Goal: Transaction & Acquisition: Purchase product/service

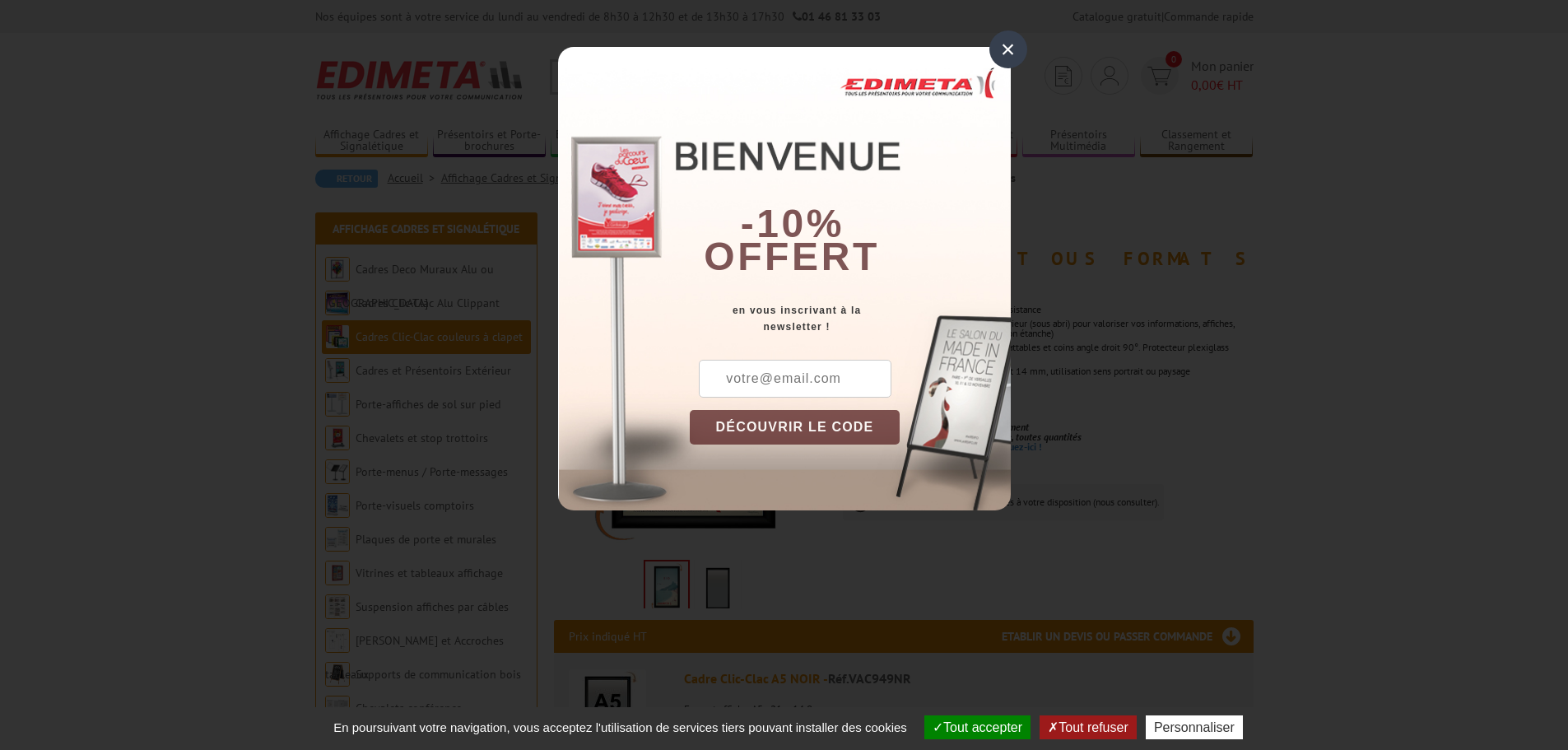
click at [1018, 47] on div "×" at bounding box center [1008, 50] width 38 height 38
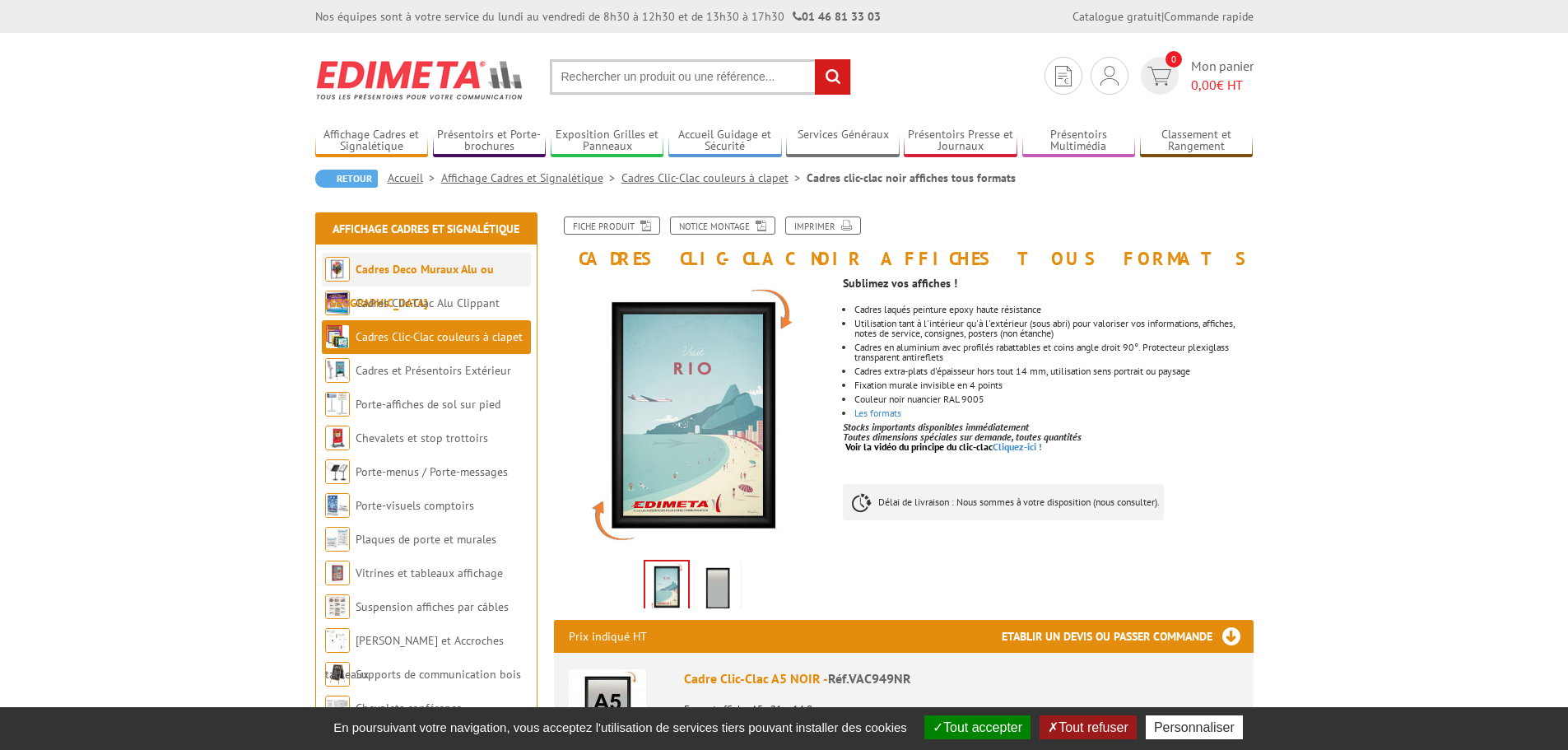
click at [445, 267] on link "Cadres Deco Muraux Alu ou [GEOGRAPHIC_DATA]" at bounding box center [409, 287] width 169 height 49
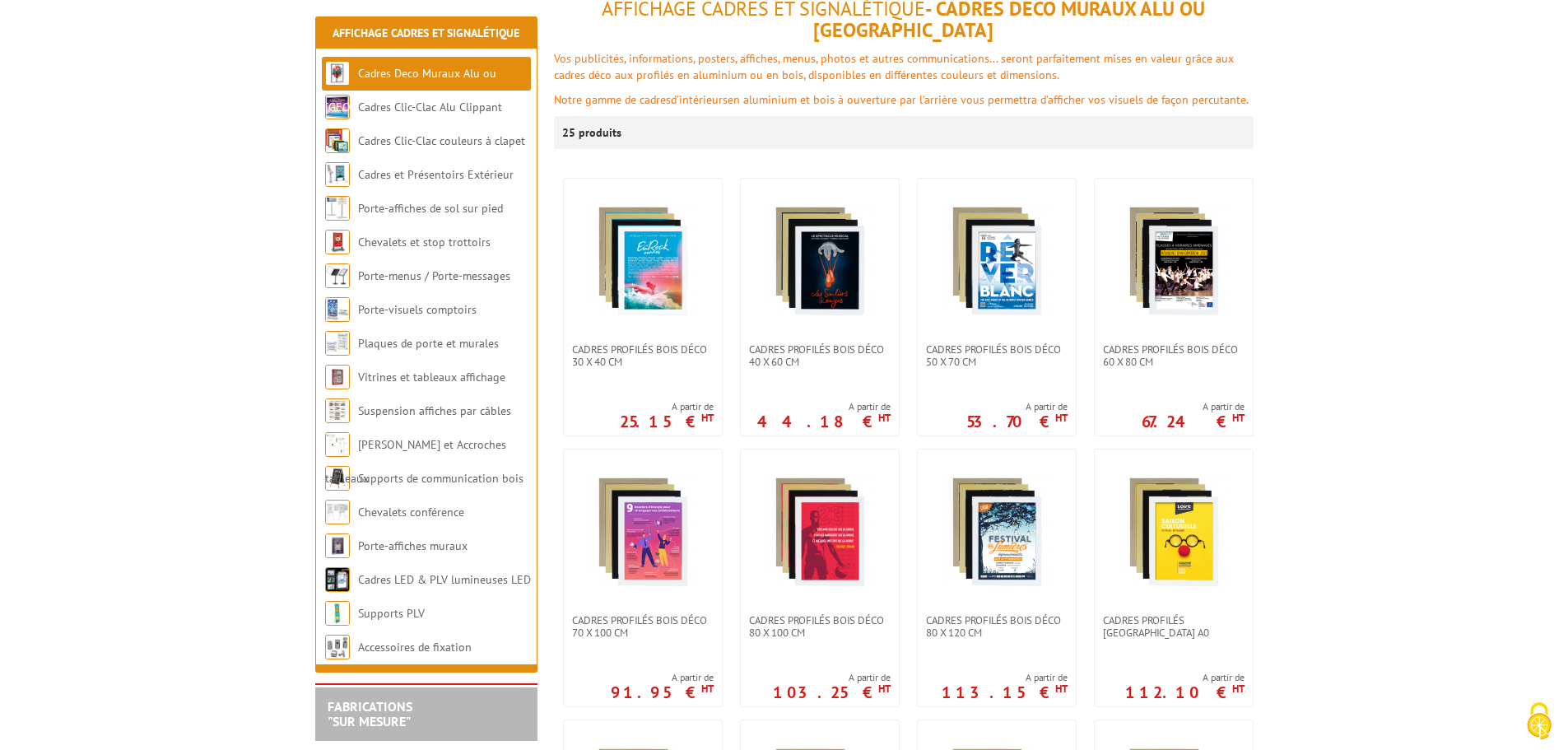
scroll to position [247, 0]
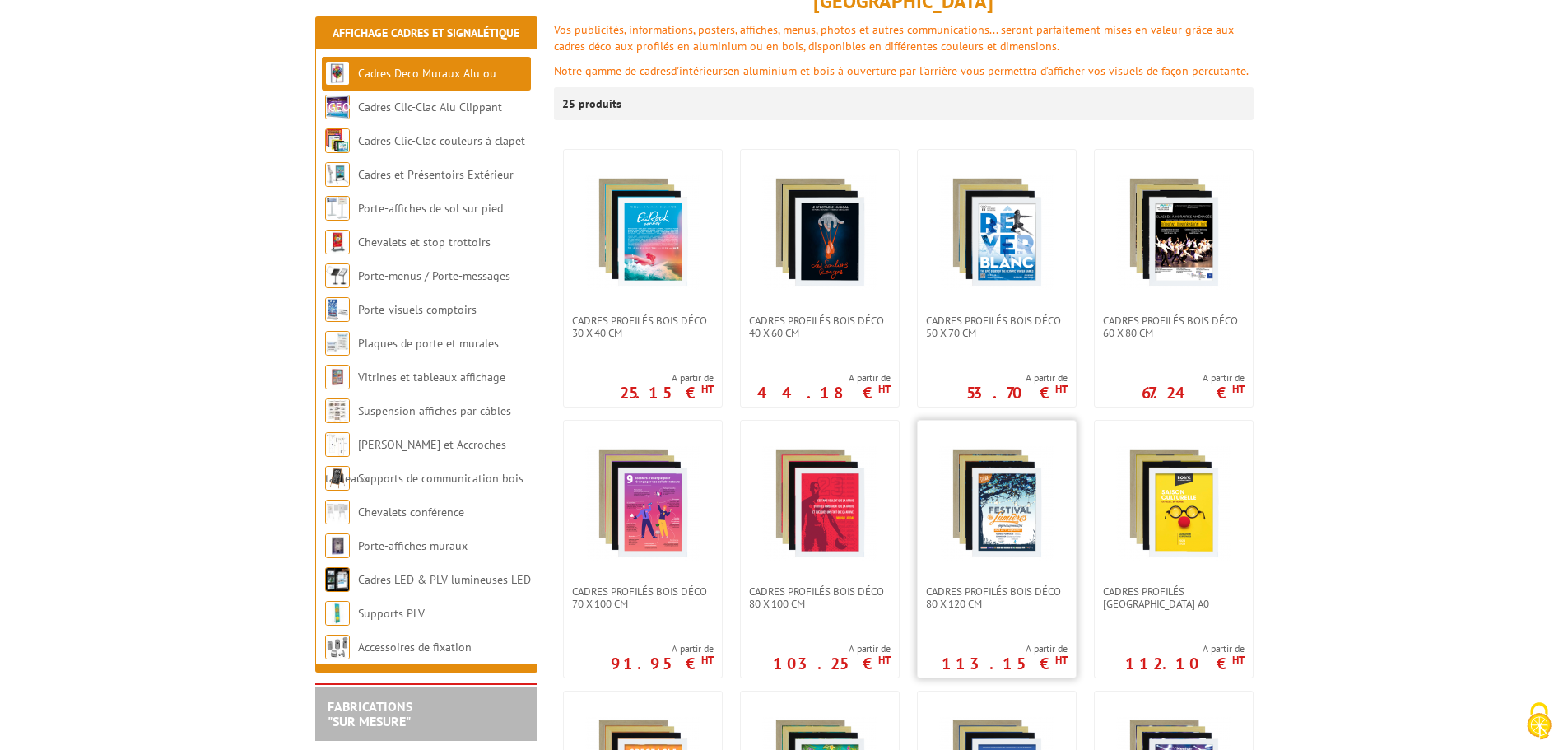
click at [1004, 501] on img at bounding box center [997, 502] width 115 height 115
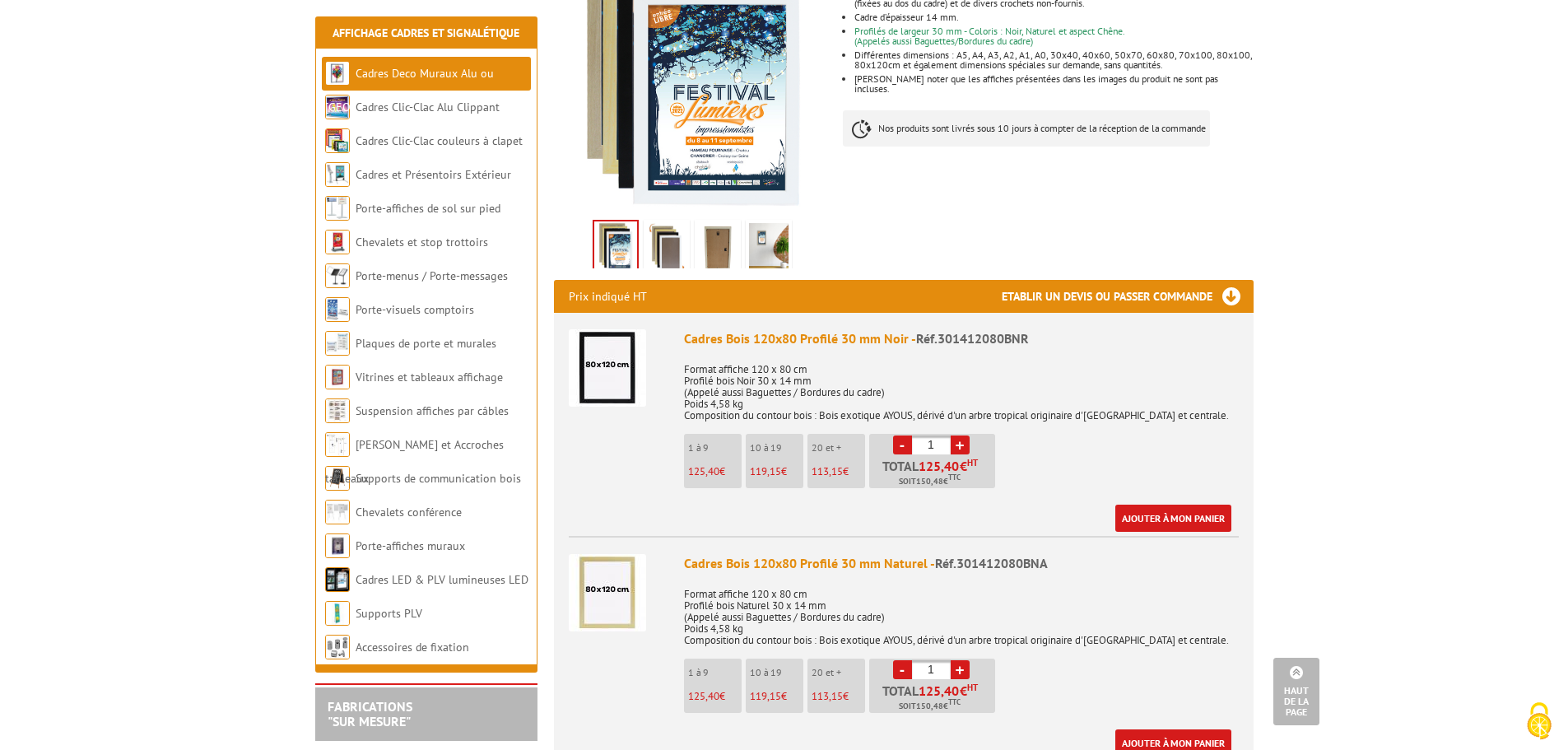
scroll to position [329, 0]
